Goal: Task Accomplishment & Management: Manage account settings

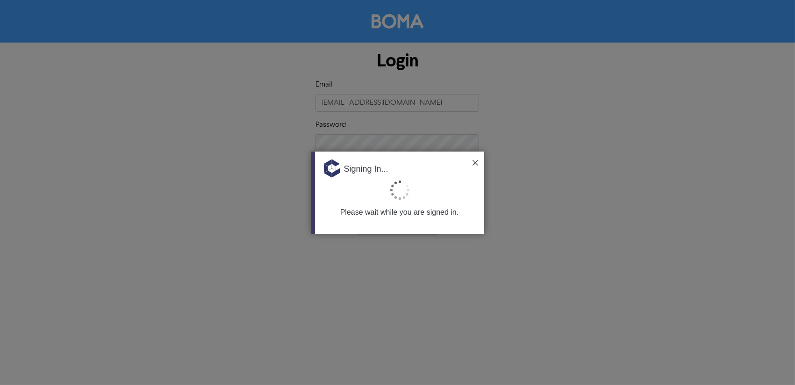
click at [478, 159] on div "Signing In..." at bounding box center [399, 165] width 169 height 28
click at [476, 163] on img at bounding box center [476, 163] width 6 height 6
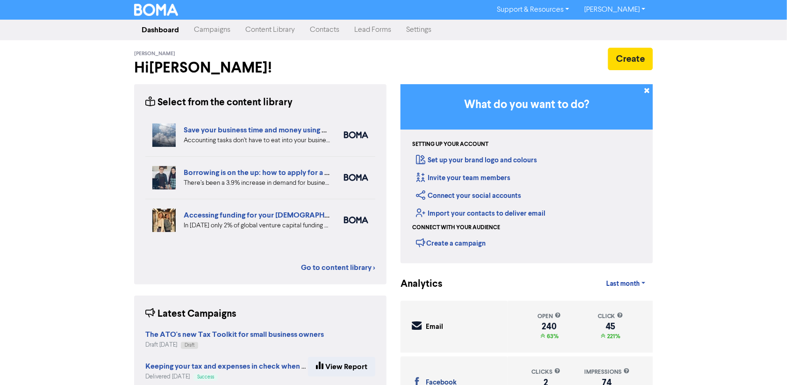
drag, startPoint x: 68, startPoint y: 165, endPoint x: 96, endPoint y: 133, distance: 42.4
click at [68, 165] on div "Support & Resources Video Tutorials FAQ & Guides Marketing Education [PERSON_NA…" at bounding box center [393, 192] width 787 height 385
click at [206, 36] on link "Campaigns" at bounding box center [212, 30] width 51 height 19
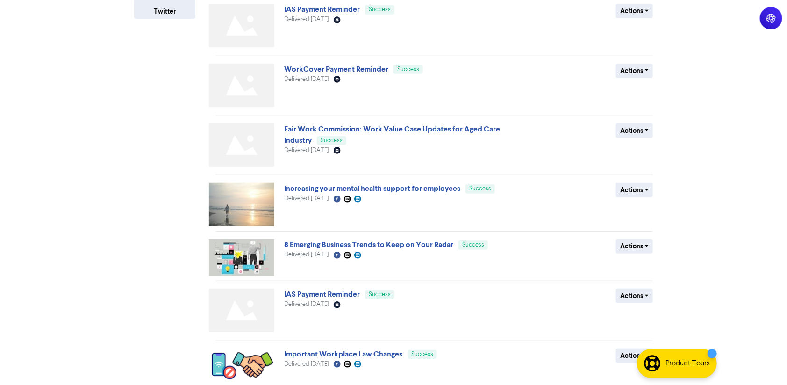
scroll to position [281, 0]
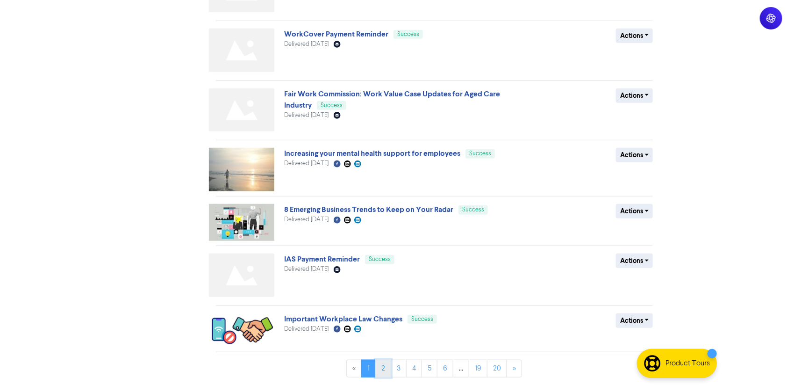
click at [383, 367] on link "2" at bounding box center [383, 368] width 16 height 18
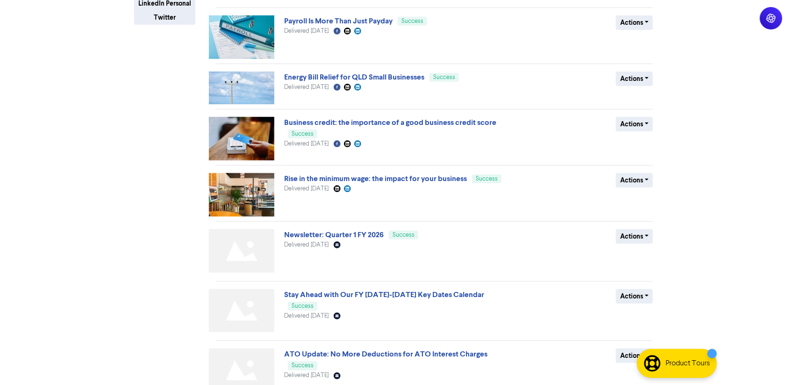
scroll to position [289, 0]
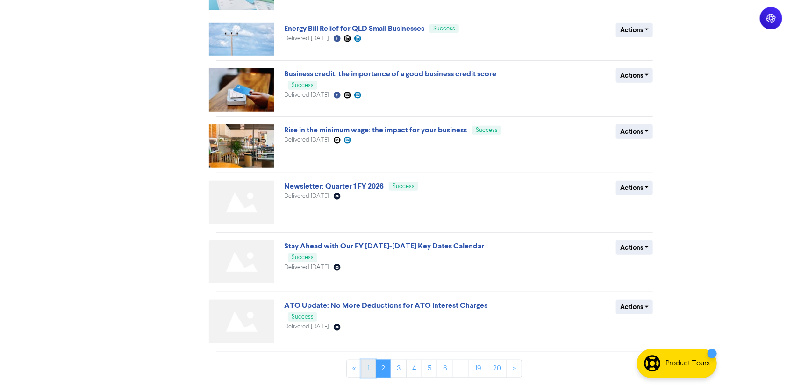
click at [371, 374] on link "1" at bounding box center [368, 368] width 14 height 18
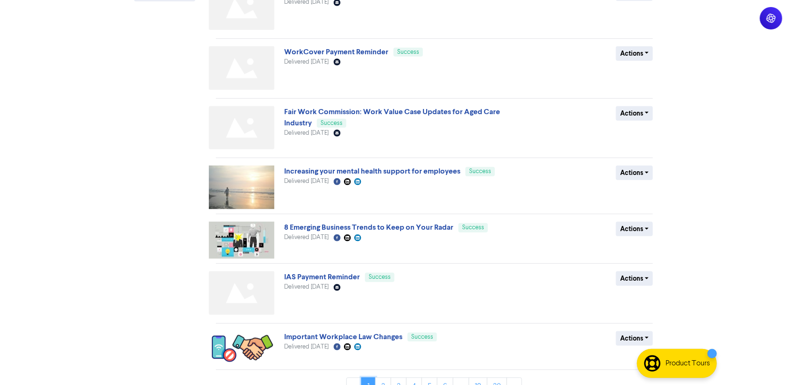
scroll to position [281, 0]
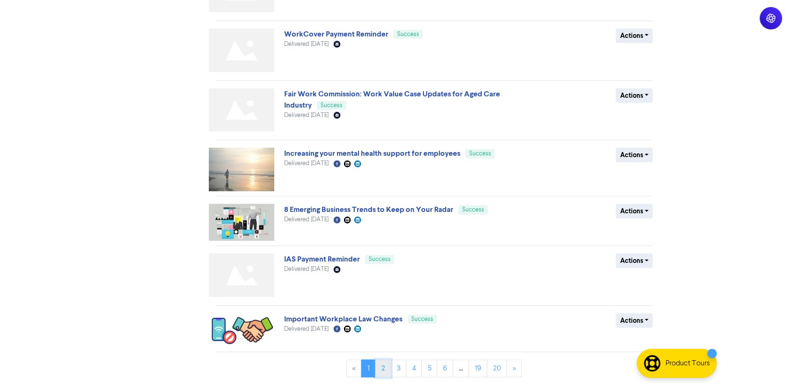
click at [387, 376] on link "2" at bounding box center [383, 368] width 16 height 18
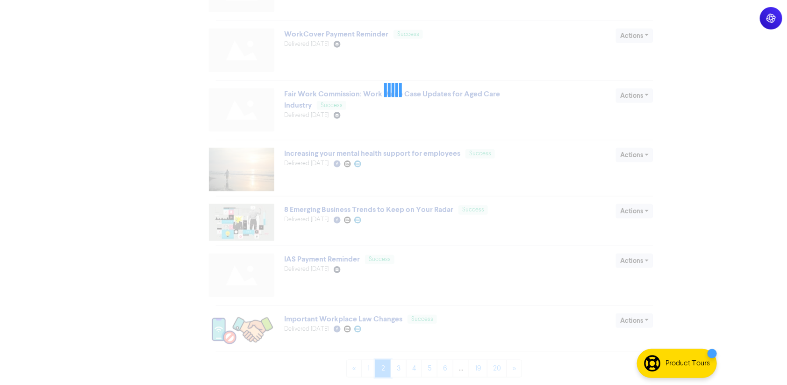
scroll to position [0, 0]
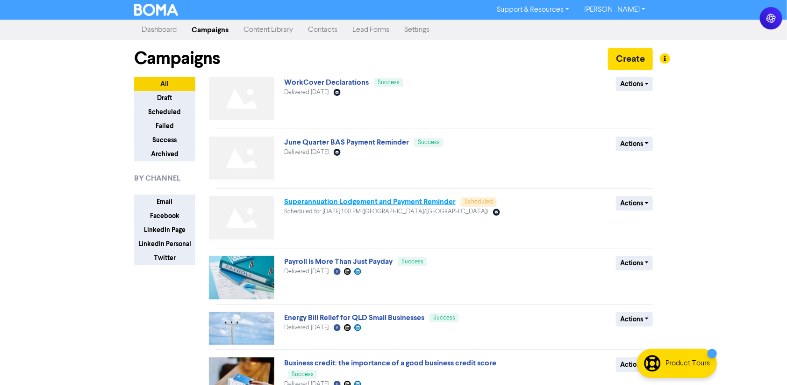
click at [294, 198] on link "Superannuation Lodgement and Payment Reminder" at bounding box center [370, 201] width 172 height 9
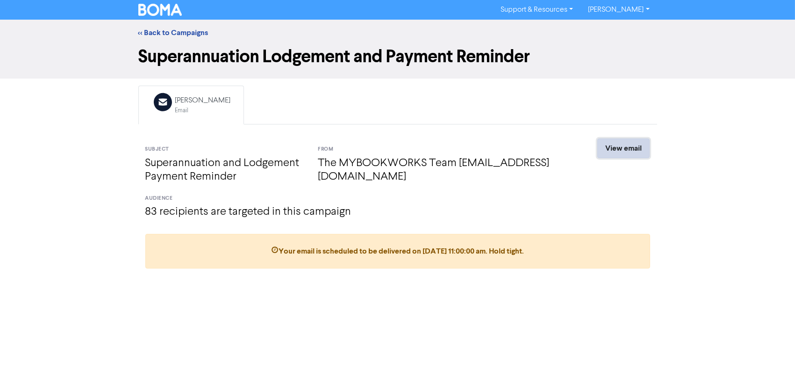
click at [618, 152] on link "View email" at bounding box center [623, 148] width 52 height 20
click at [151, 32] on link "<< Back to Campaigns" at bounding box center [173, 32] width 70 height 9
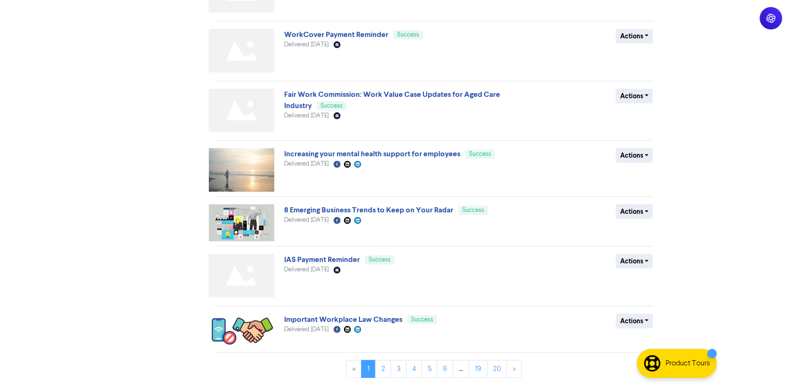
scroll to position [281, 0]
click at [385, 361] on link "2" at bounding box center [383, 368] width 16 height 18
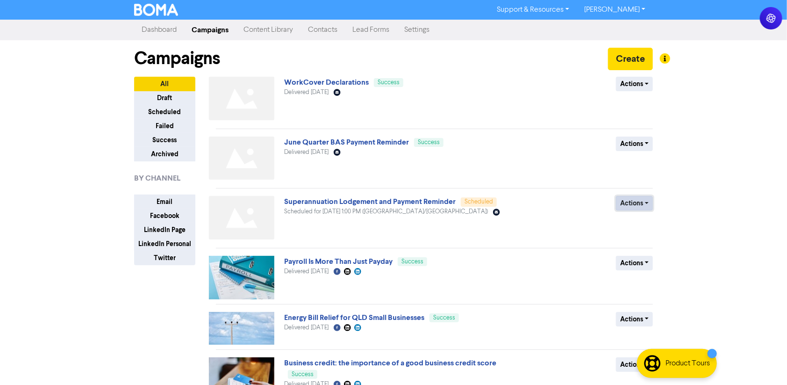
click at [638, 204] on button "Actions" at bounding box center [634, 203] width 37 height 14
click at [653, 225] on button "Revert to draft" at bounding box center [654, 222] width 74 height 15
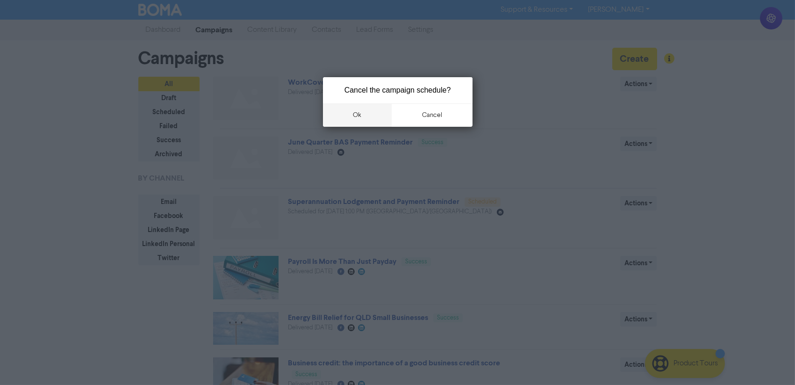
click at [359, 115] on button "ok" at bounding box center [357, 114] width 69 height 23
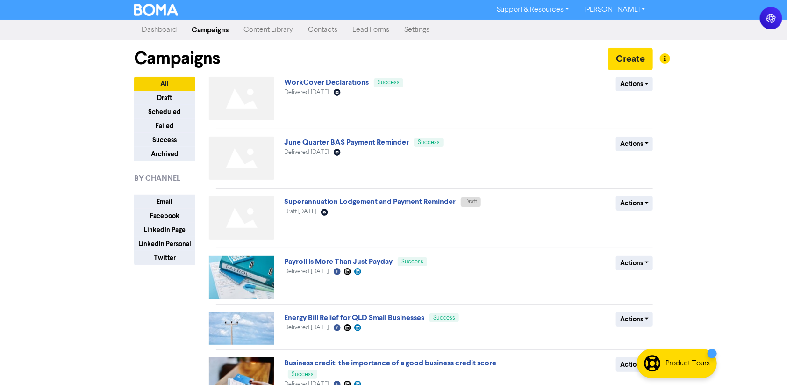
click at [365, 201] on link "Superannuation Lodgement and Payment Reminder" at bounding box center [370, 201] width 172 height 9
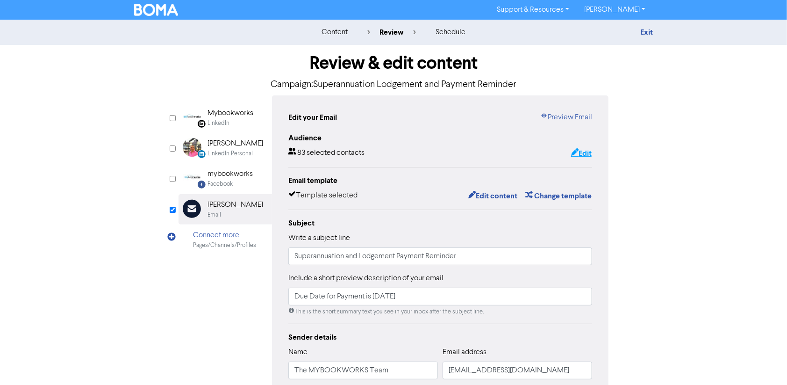
click at [574, 154] on icon "button" at bounding box center [574, 153] width 7 height 9
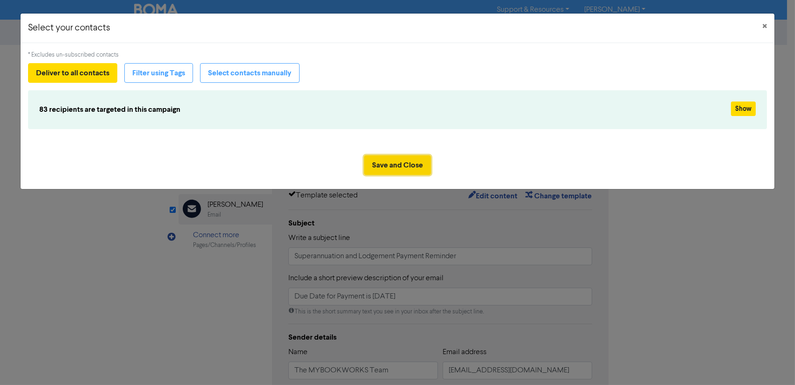
click at [408, 168] on button "Save and Close" at bounding box center [397, 165] width 67 height 20
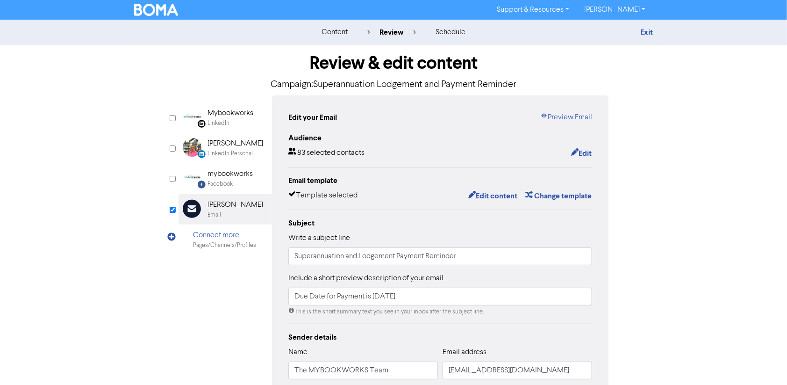
click at [157, 6] on img at bounding box center [156, 10] width 44 height 12
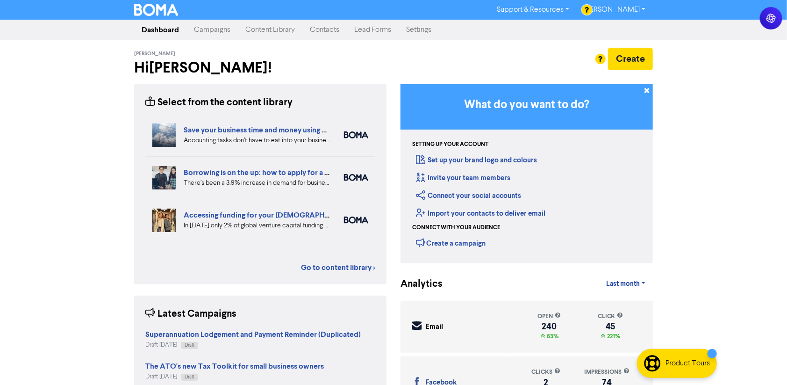
click at [62, 204] on div "Support & Resources Video Tutorials FAQ & Guides Marketing Education Sarah Meds…" at bounding box center [393, 192] width 787 height 385
click at [211, 32] on link "Campaigns" at bounding box center [212, 30] width 51 height 19
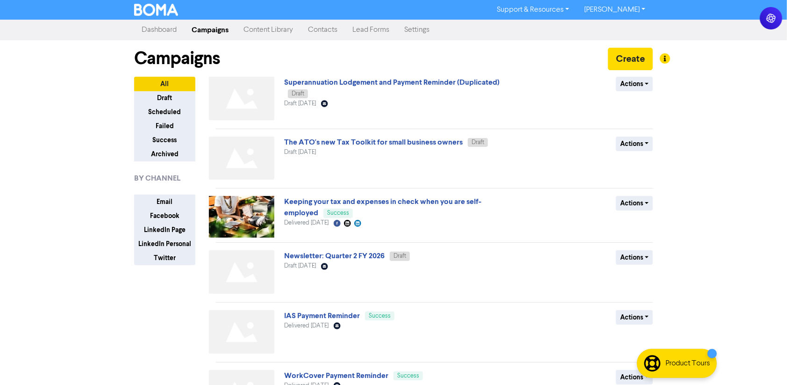
click at [67, 146] on div "Support & Resources Video Tutorials FAQ & Guides Marketing Education Sarah Meds…" at bounding box center [393, 192] width 787 height 385
click at [493, 81] on link "Superannuation Lodgement and Payment Reminder (Duplicated)" at bounding box center [391, 82] width 215 height 9
click at [638, 87] on button "Actions" at bounding box center [634, 84] width 37 height 14
click at [639, 136] on button "Rename" at bounding box center [654, 133] width 74 height 15
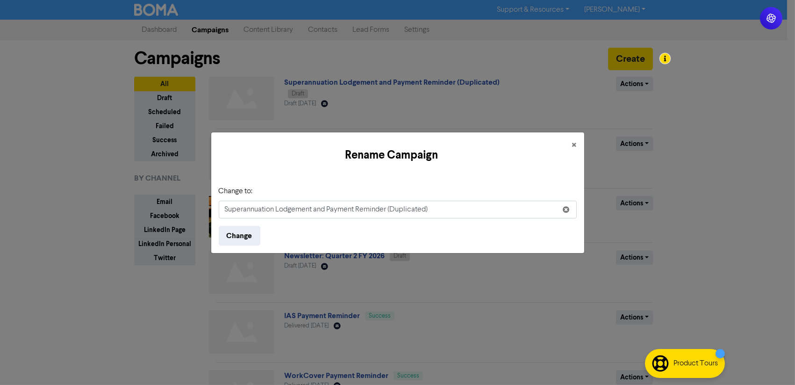
drag, startPoint x: 429, startPoint y: 208, endPoint x: 393, endPoint y: 204, distance: 36.6
click at [393, 204] on input "Superannuation Lodgement and Payment Reminder (Duplicated)" at bounding box center [398, 210] width 358 height 18
type input "Superannuation Lodgement and Payment Reminder"
click at [237, 241] on button "Change" at bounding box center [240, 236] width 42 height 20
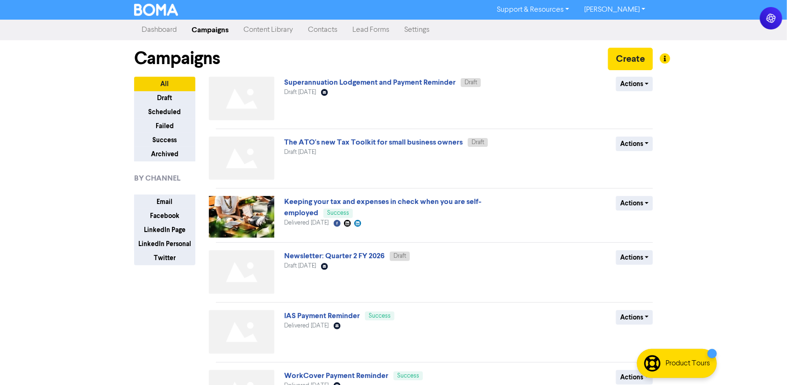
click at [214, 32] on link "Campaigns" at bounding box center [210, 30] width 52 height 19
click at [362, 83] on link "Superannuation Lodgement and Payment Reminder" at bounding box center [370, 82] width 172 height 9
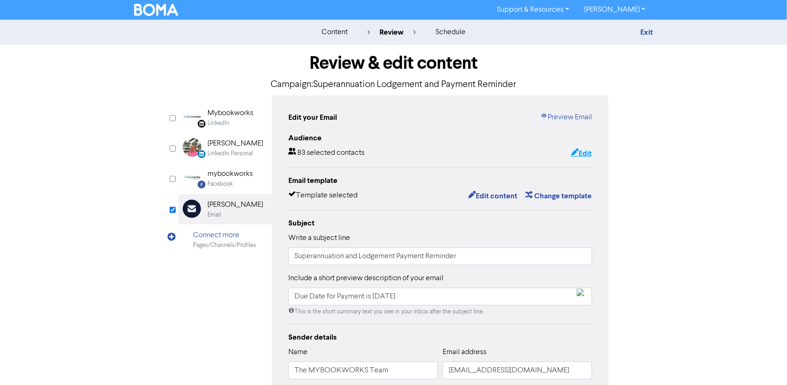
click at [590, 152] on button "Edit" at bounding box center [582, 153] width 22 height 12
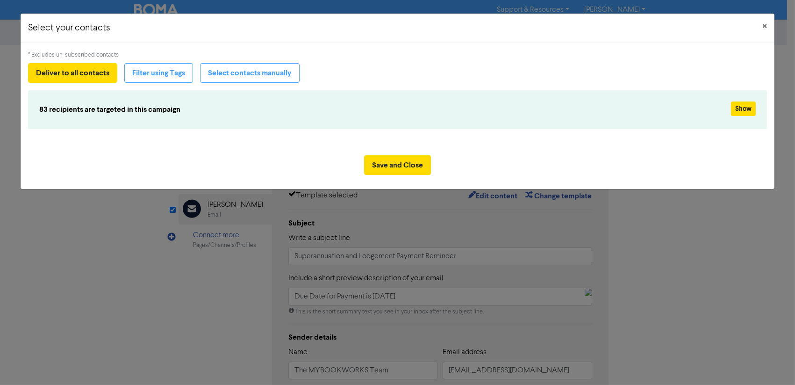
click at [568, 215] on div "Select your contacts × * Excludes un-subscribed contacts Deliver to all contact…" at bounding box center [397, 192] width 795 height 385
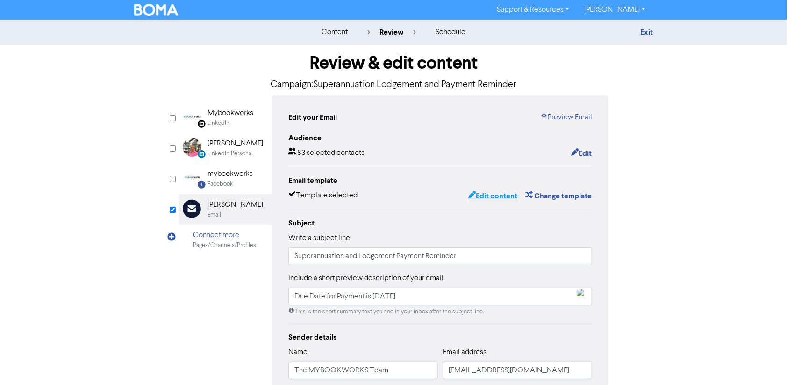
click at [499, 196] on button "Edit content" at bounding box center [493, 196] width 50 height 12
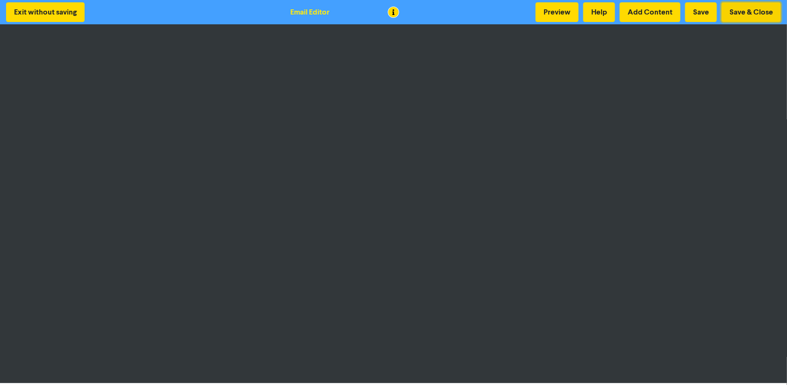
click at [765, 10] on button "Save & Close" at bounding box center [751, 12] width 59 height 20
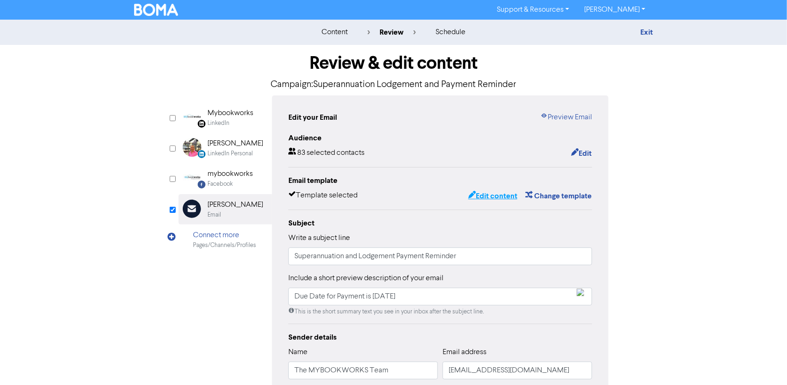
click at [496, 190] on button "Edit content" at bounding box center [493, 196] width 50 height 12
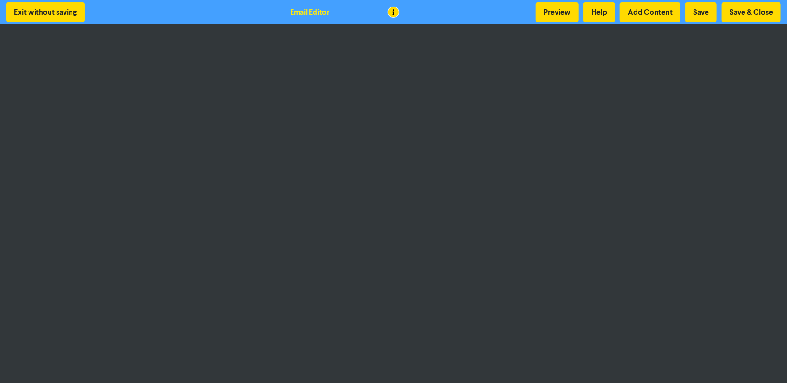
click at [283, 16] on div "Exit without saving Email Editor Preview Help Add Content Save Save & Close" at bounding box center [393, 12] width 787 height 24
click at [166, 12] on div "Exit without saving Email Editor Preview Help Add Content Save Save & Close" at bounding box center [393, 12] width 787 height 24
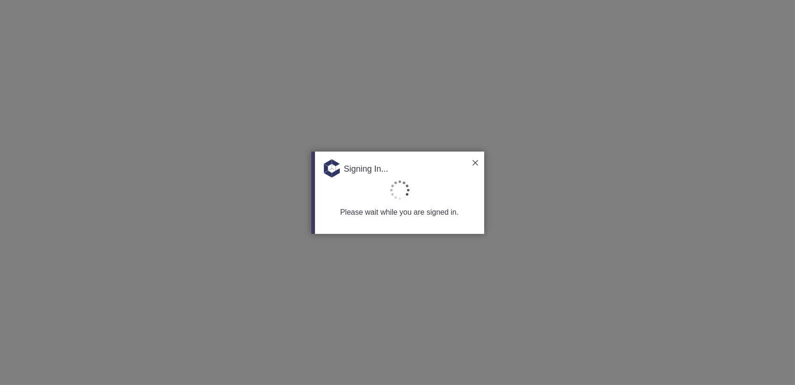
click at [477, 165] on div "Signing In..." at bounding box center [399, 165] width 169 height 28
click at [473, 160] on img at bounding box center [476, 163] width 6 height 6
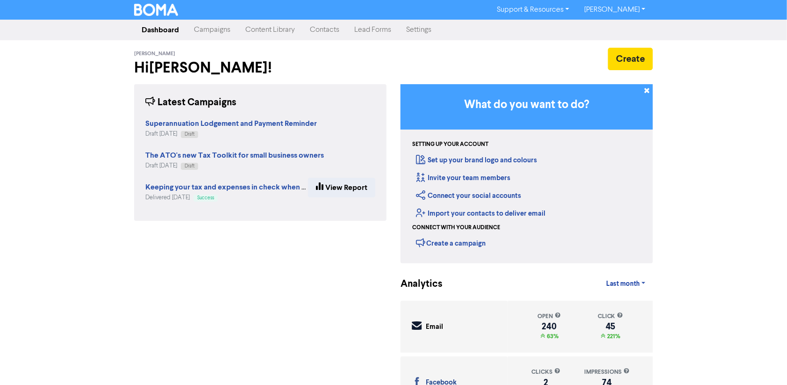
click at [211, 36] on link "Campaigns" at bounding box center [212, 30] width 51 height 19
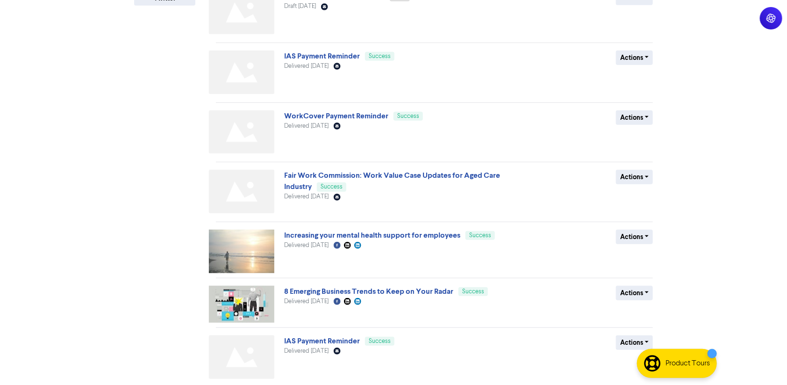
scroll to position [295, 0]
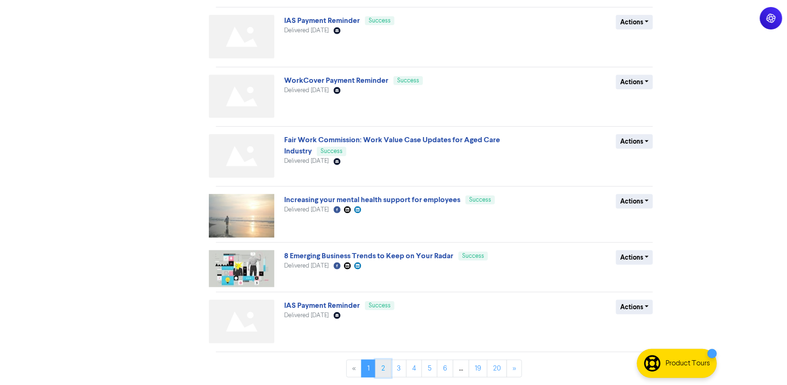
click at [384, 362] on link "2" at bounding box center [383, 368] width 16 height 18
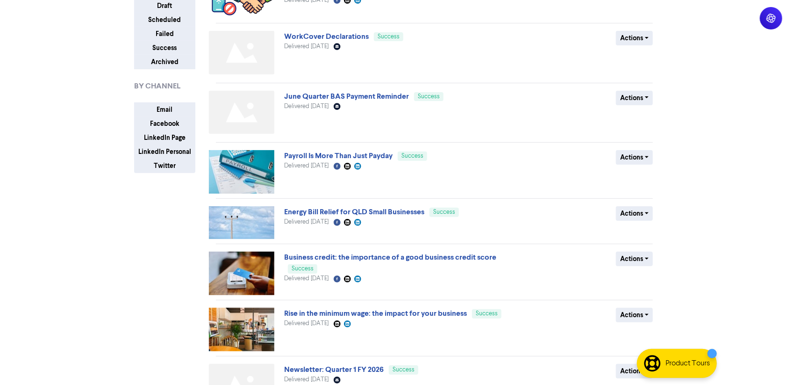
scroll to position [68, 0]
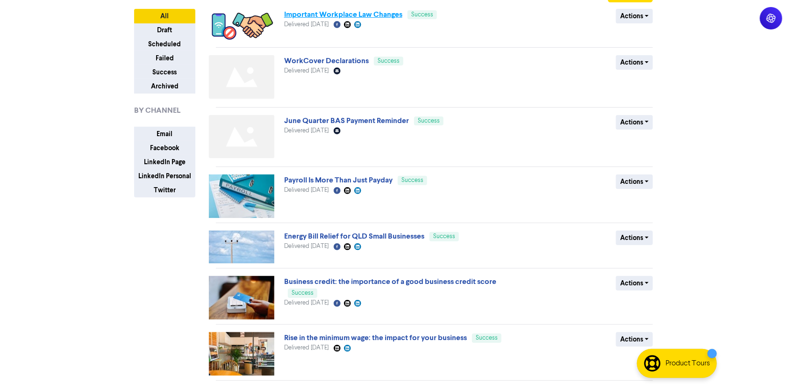
click at [314, 15] on link "Important Workplace Law Changes" at bounding box center [343, 14] width 118 height 9
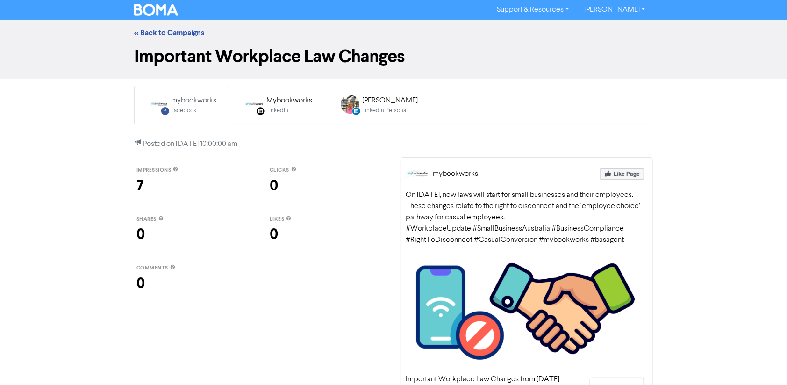
click at [618, 167] on div at bounding box center [621, 174] width 51 height 19
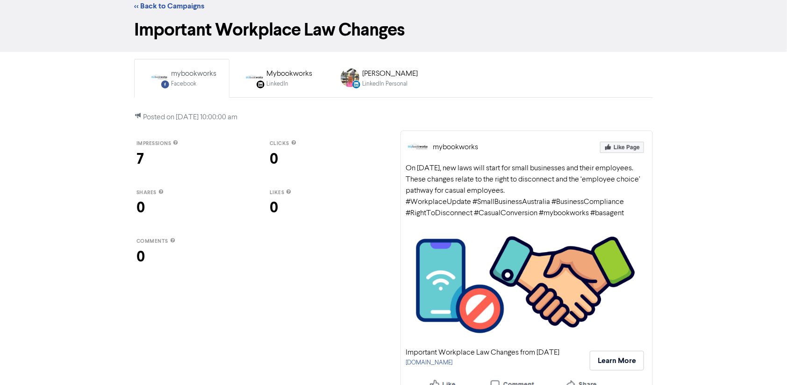
scroll to position [41, 0]
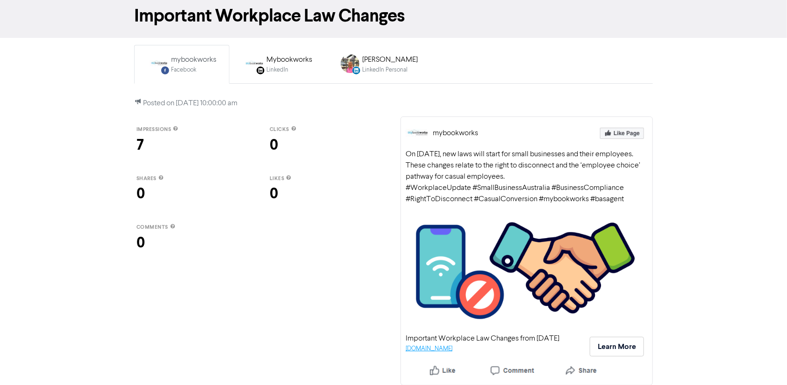
click at [441, 348] on link "public2.bomamarketing.com" at bounding box center [429, 348] width 47 height 6
